Goal: Check status

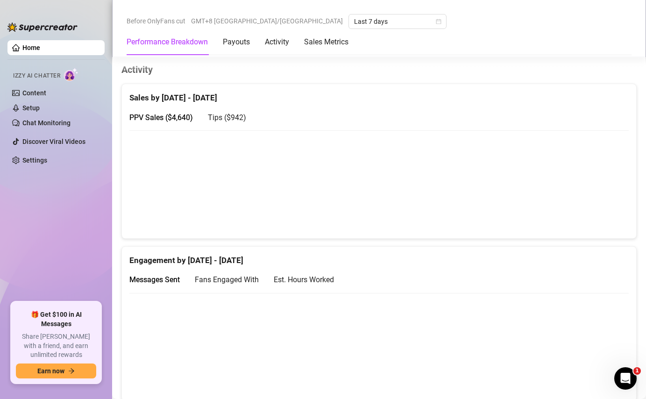
scroll to position [441, 0]
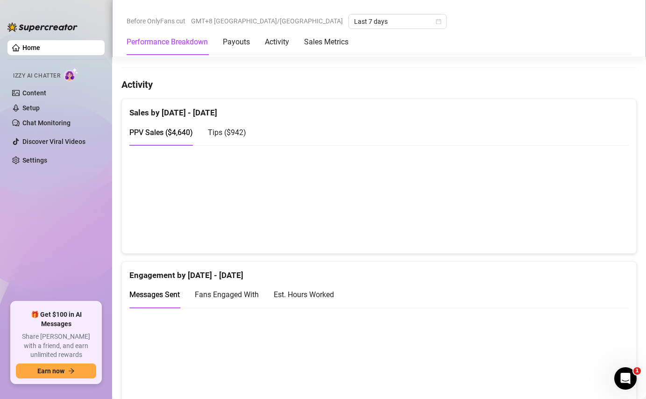
click at [225, 128] on span "Tips ( $942 )" at bounding box center [227, 132] width 38 height 9
click at [153, 133] on span "PPV Sales ( $4,640 )" at bounding box center [161, 132] width 64 height 9
click at [233, 134] on div "Tips ( $942 )" at bounding box center [227, 133] width 38 height 12
click at [167, 128] on span "PPV Sales ( $4,640 )" at bounding box center [161, 132] width 64 height 9
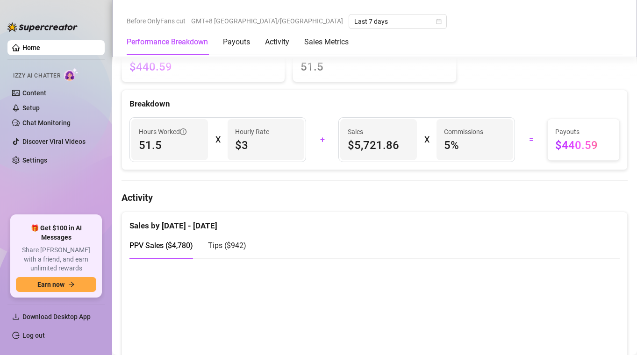
scroll to position [416, 0]
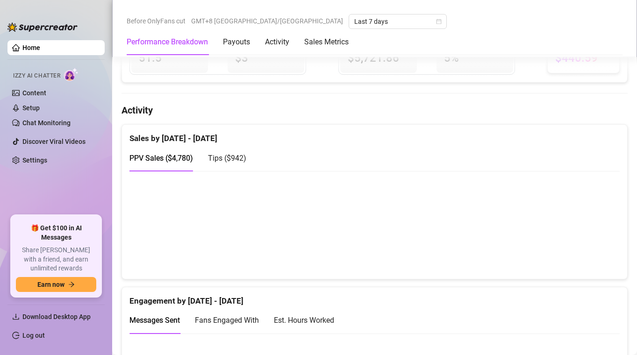
click at [231, 157] on span "Tips ( $942 )" at bounding box center [227, 158] width 38 height 9
click at [174, 158] on span "PPV Sales ( $4,780 )" at bounding box center [161, 158] width 64 height 9
click at [244, 158] on span "Tips ( $942 )" at bounding box center [227, 158] width 38 height 9
click at [152, 161] on span "PPV Sales ( $4,780 )" at bounding box center [161, 158] width 64 height 9
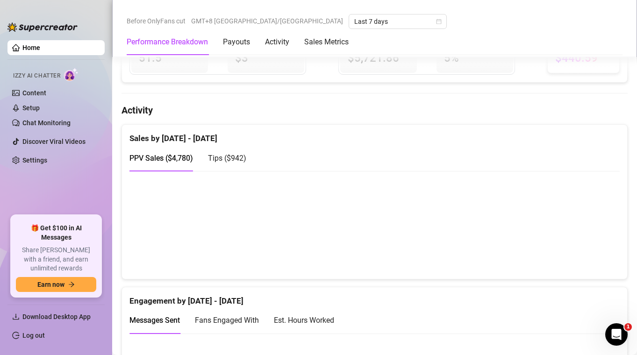
click at [231, 162] on span "Tips ( $942 )" at bounding box center [227, 158] width 38 height 9
click at [178, 159] on span "PPV Sales ( $4,780 )" at bounding box center [161, 158] width 64 height 9
click at [237, 167] on div "Tips ( $942 )" at bounding box center [227, 158] width 38 height 27
click at [164, 166] on div "PPV Sales ( $4,780 )" at bounding box center [161, 158] width 64 height 27
click at [234, 159] on span "Tips ( $942 )" at bounding box center [227, 158] width 38 height 9
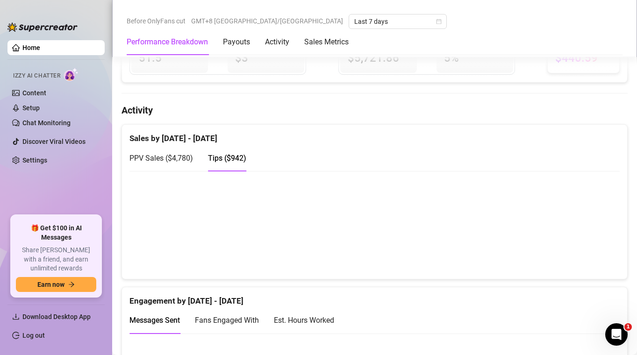
click at [190, 162] on span "PPV Sales ( $4,780 )" at bounding box center [161, 158] width 64 height 9
click at [228, 155] on span "Tips ( $942 )" at bounding box center [227, 158] width 38 height 9
click at [181, 163] on span "PPV Sales ( $4,780 )" at bounding box center [161, 158] width 64 height 9
